Goal: Information Seeking & Learning: Learn about a topic

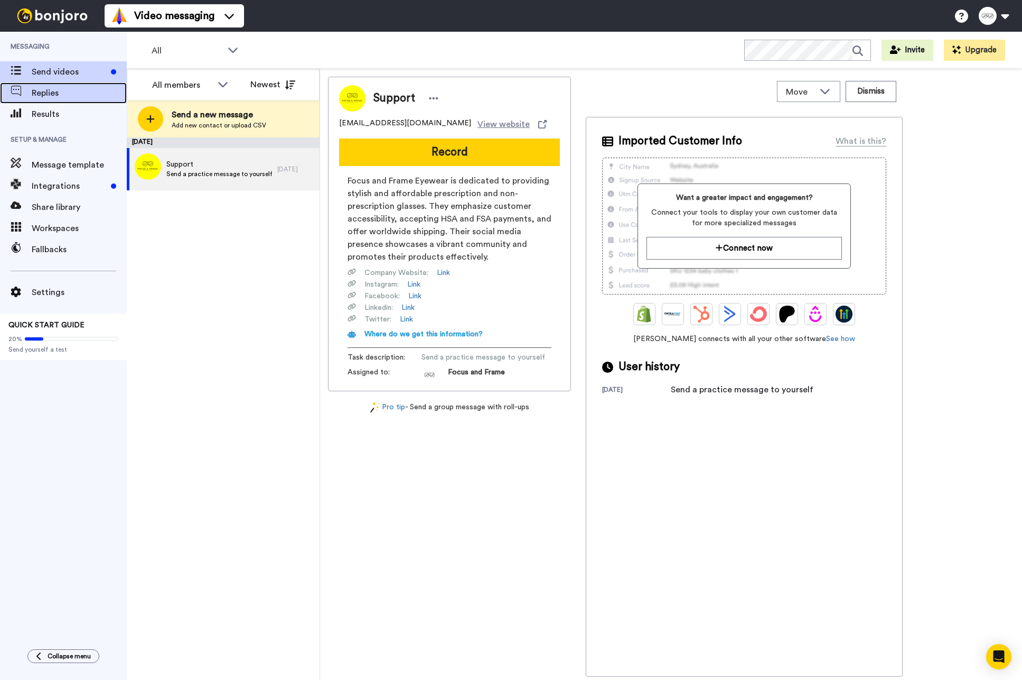
click at [60, 99] on div "Replies" at bounding box center [63, 92] width 127 height 21
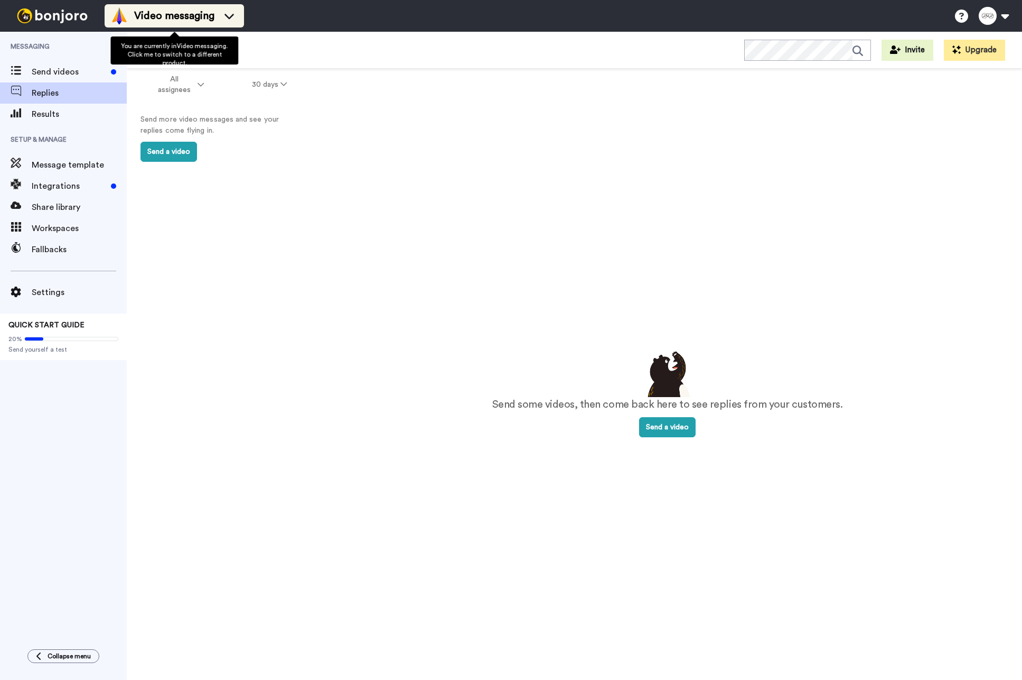
click at [162, 18] on span "Video messaging" at bounding box center [174, 15] width 80 height 15
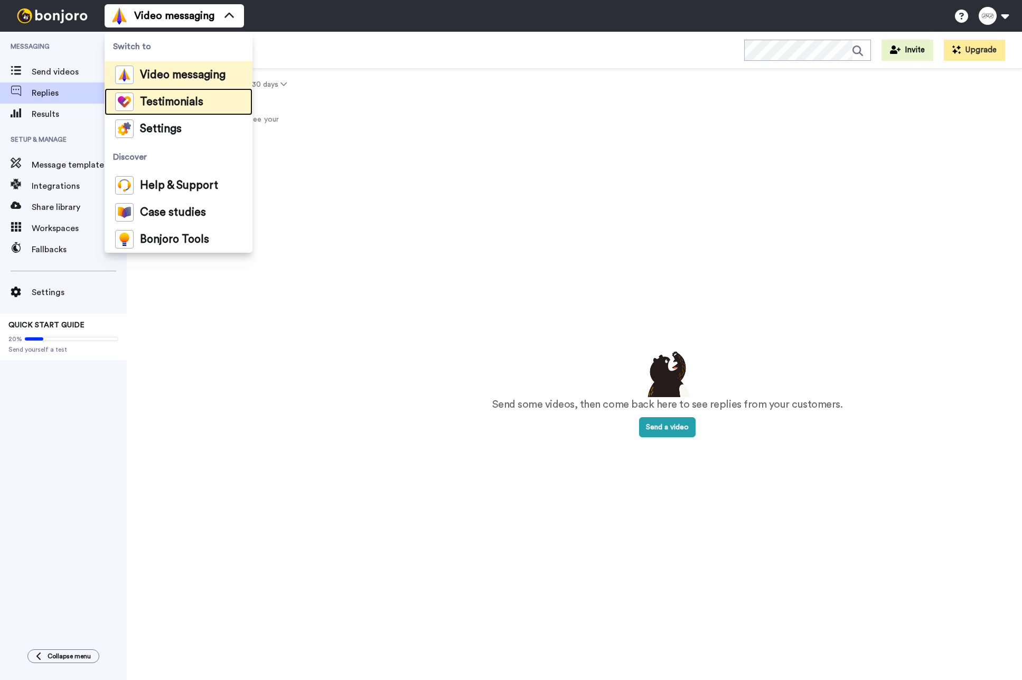
click at [144, 97] on span "Testimonials" at bounding box center [171, 102] width 63 height 11
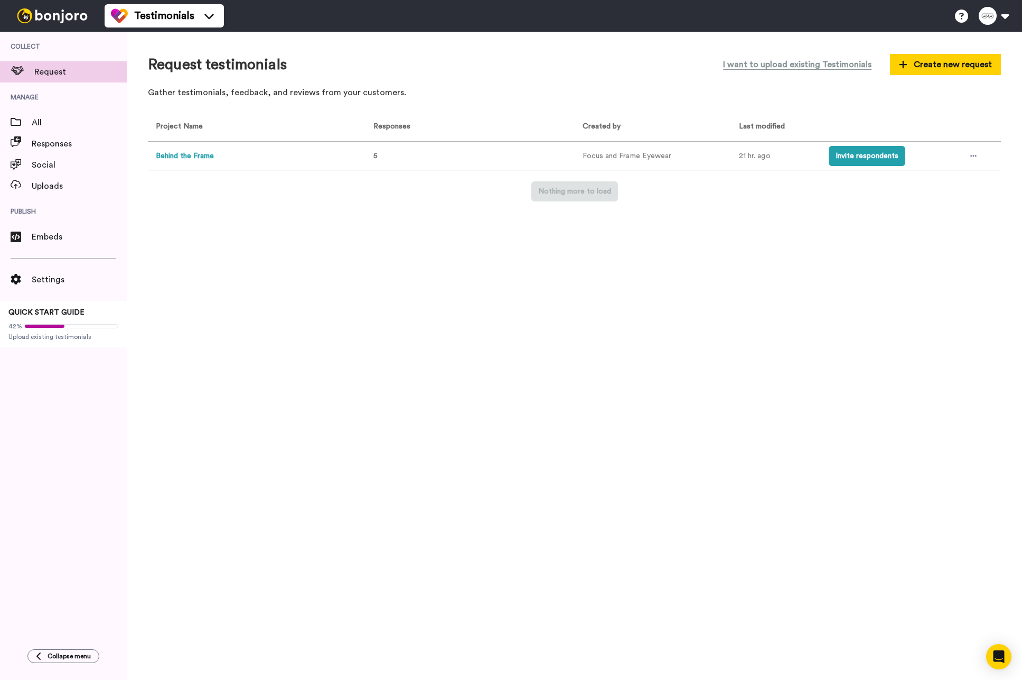
click at [187, 156] on button "Behind the Frame" at bounding box center [185, 156] width 58 height 11
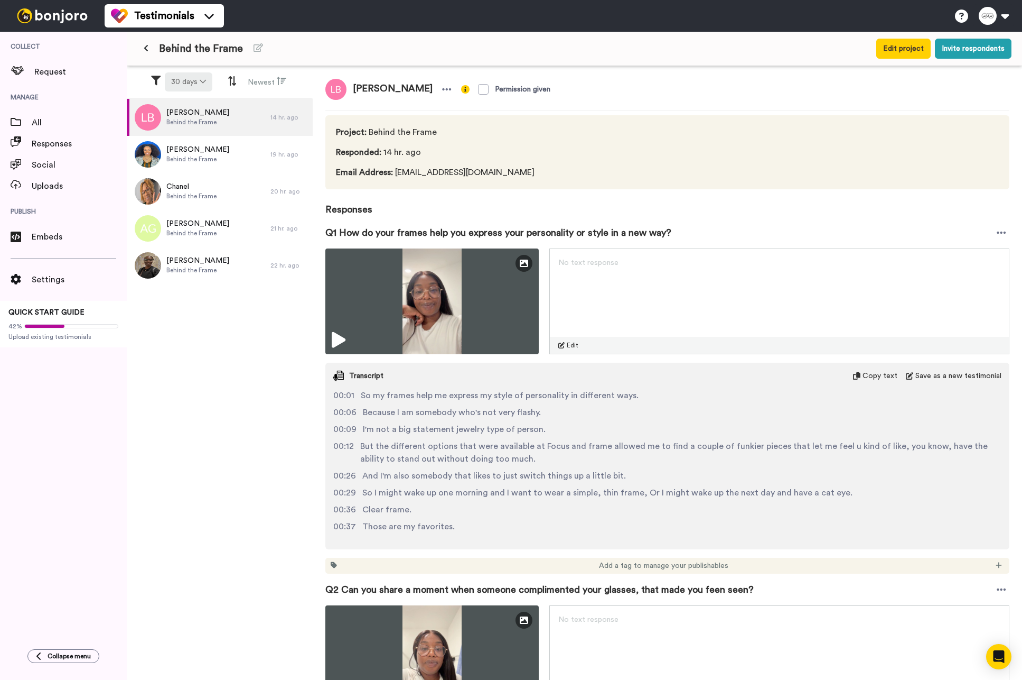
click at [208, 87] on button "30 days" at bounding box center [189, 81] width 48 height 19
click at [151, 52] on button at bounding box center [145, 48] width 17 height 19
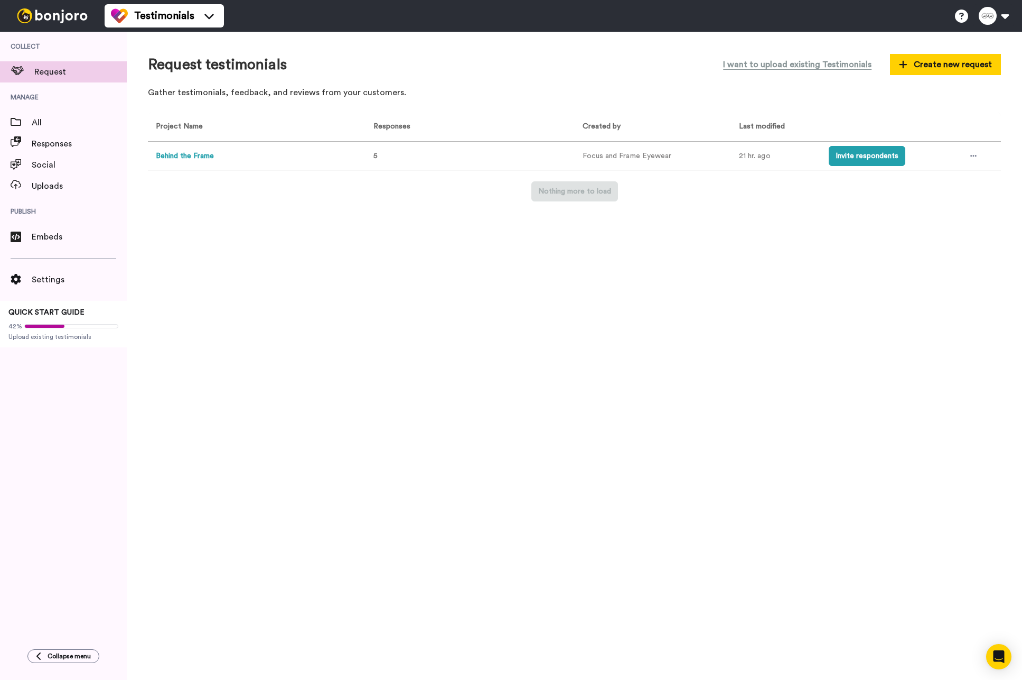
click at [56, 24] on div at bounding box center [52, 16] width 105 height 32
click at [190, 153] on button "Behind the Frame" at bounding box center [185, 156] width 58 height 11
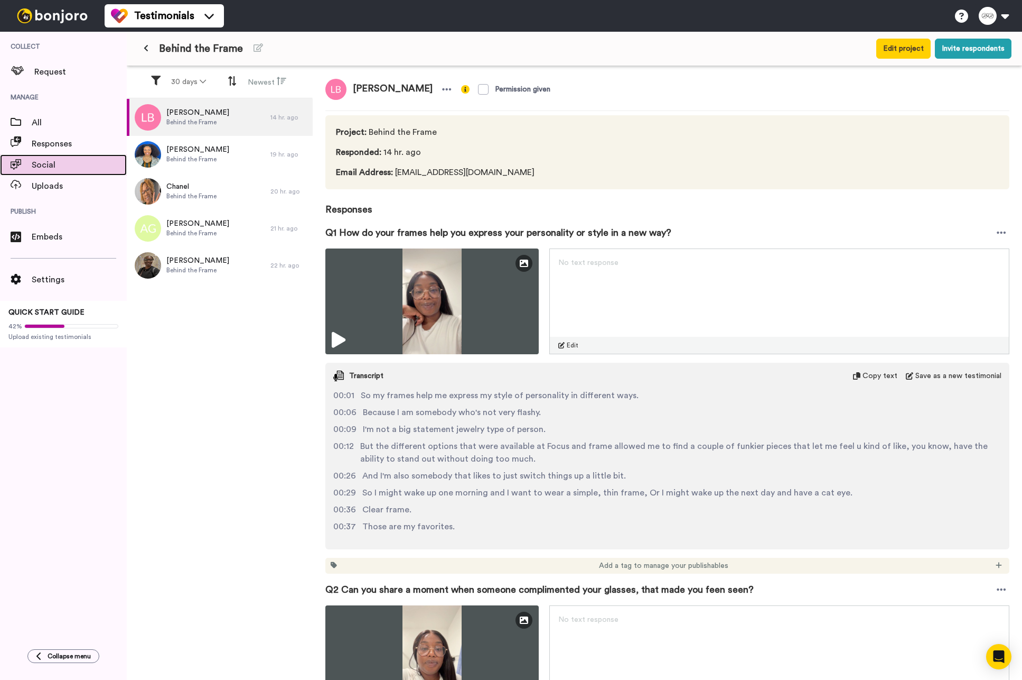
click at [50, 167] on span "Social" at bounding box center [79, 165] width 95 height 13
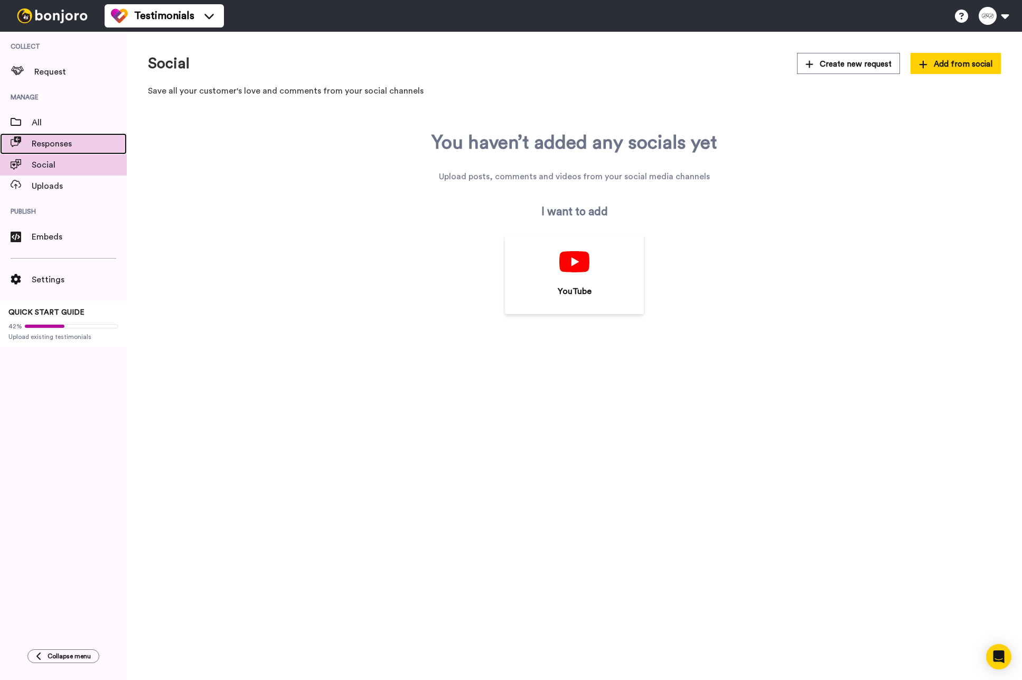
click at [57, 148] on span "Responses" at bounding box center [79, 143] width 95 height 13
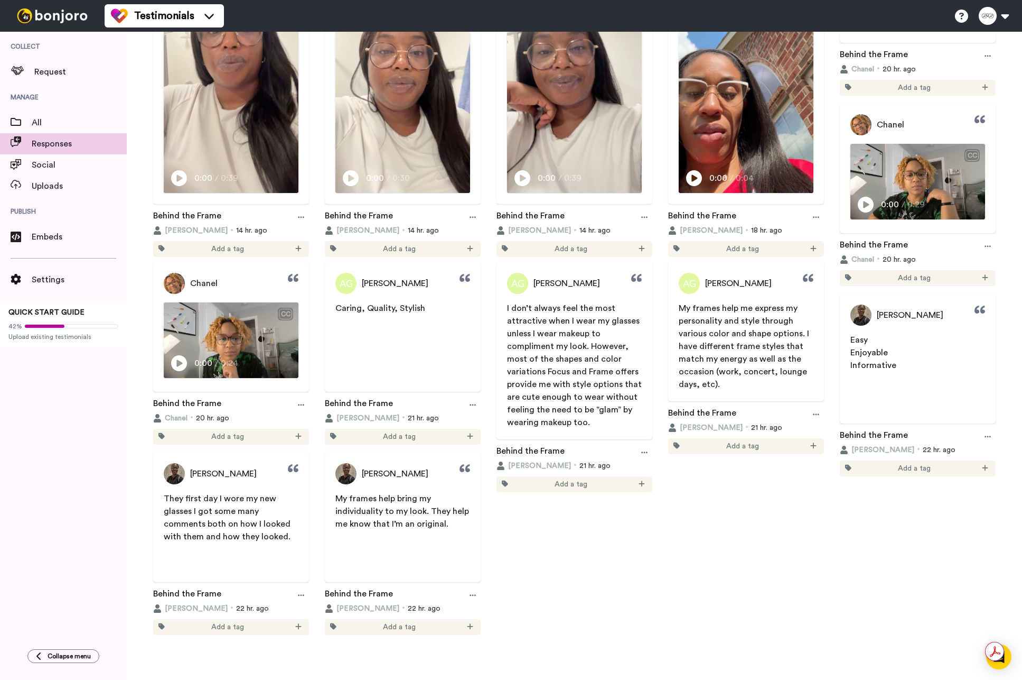
scroll to position [236, 0]
click at [71, 124] on span "All" at bounding box center [79, 122] width 95 height 13
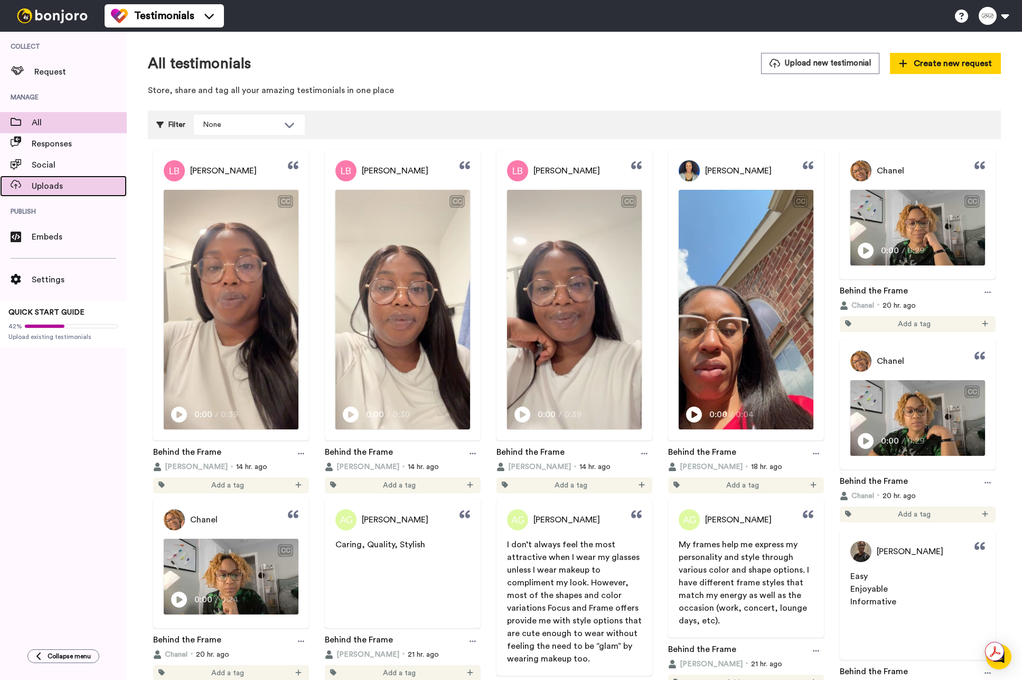
click at [51, 182] on span "Uploads" at bounding box center [79, 186] width 95 height 13
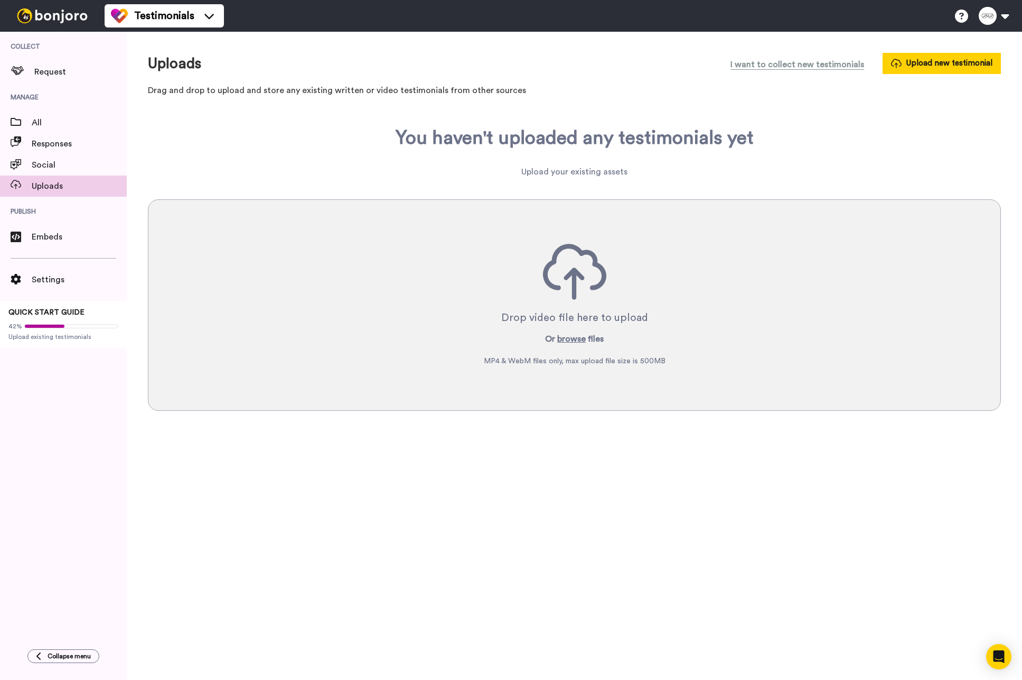
click at [61, 78] on span "Request" at bounding box center [80, 72] width 92 height 13
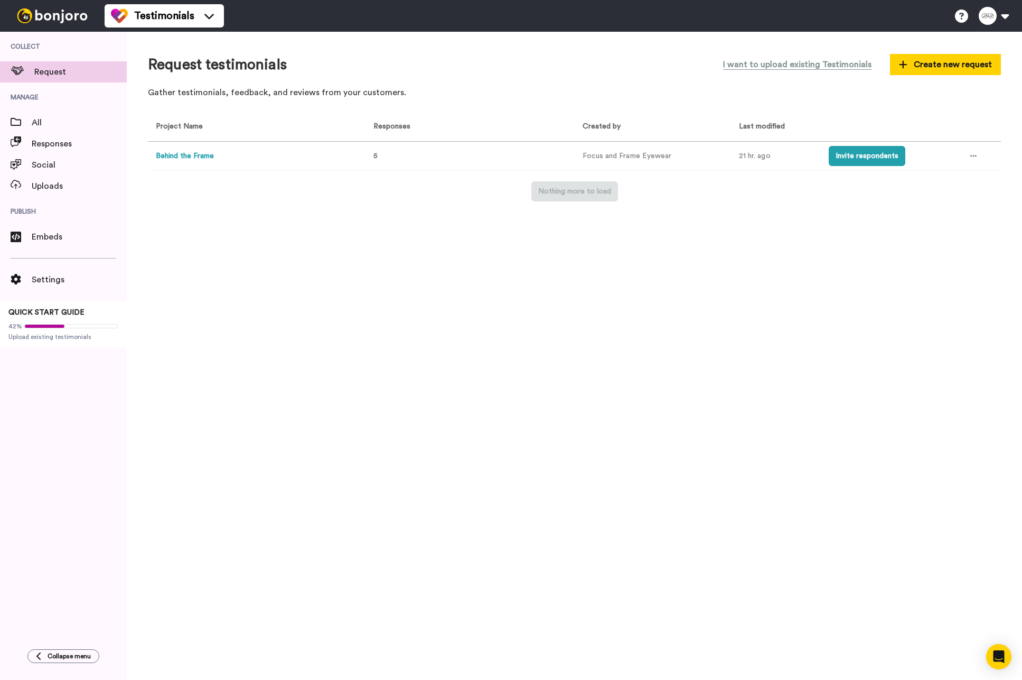
click at [206, 154] on button "Behind the Frame" at bounding box center [185, 156] width 58 height 11
